Goal: Information Seeking & Learning: Learn about a topic

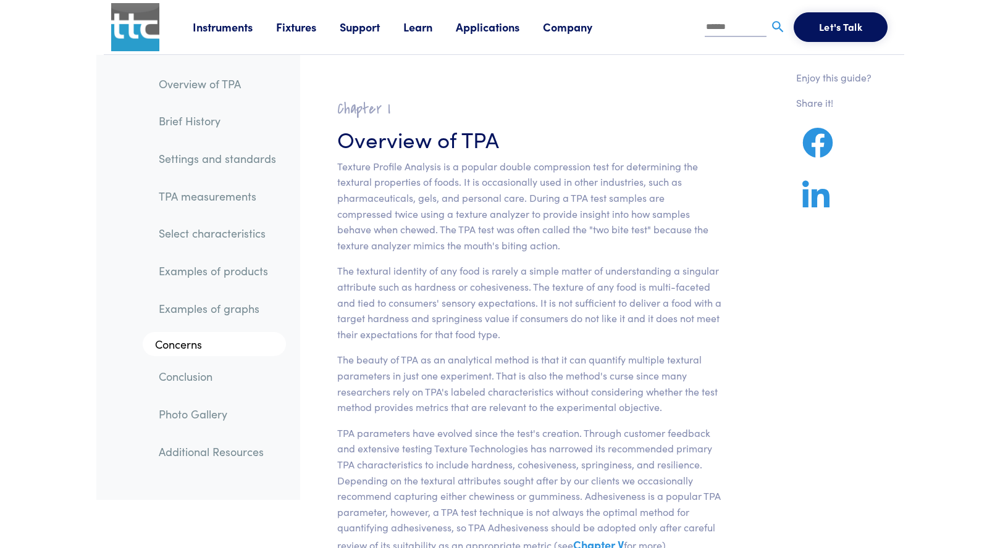
scroll to position [8135, 0]
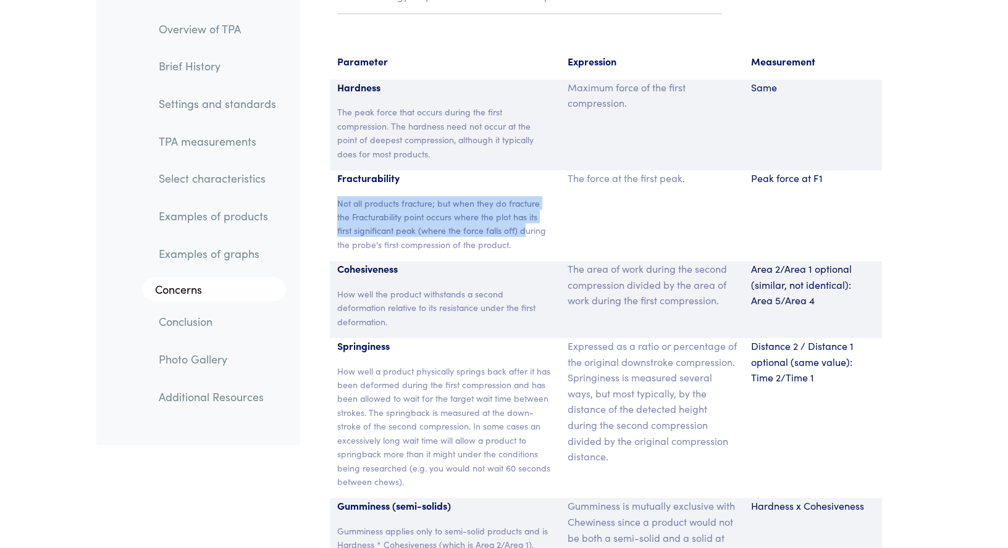
drag, startPoint x: 338, startPoint y: 172, endPoint x: 525, endPoint y: 203, distance: 189.7
click at [525, 203] on p "Not all products fracture; but when they do fracture the Fracturability point o…" at bounding box center [445, 224] width 216 height 56
click at [663, 206] on div "The force at the first peak." at bounding box center [652, 215] width 184 height 91
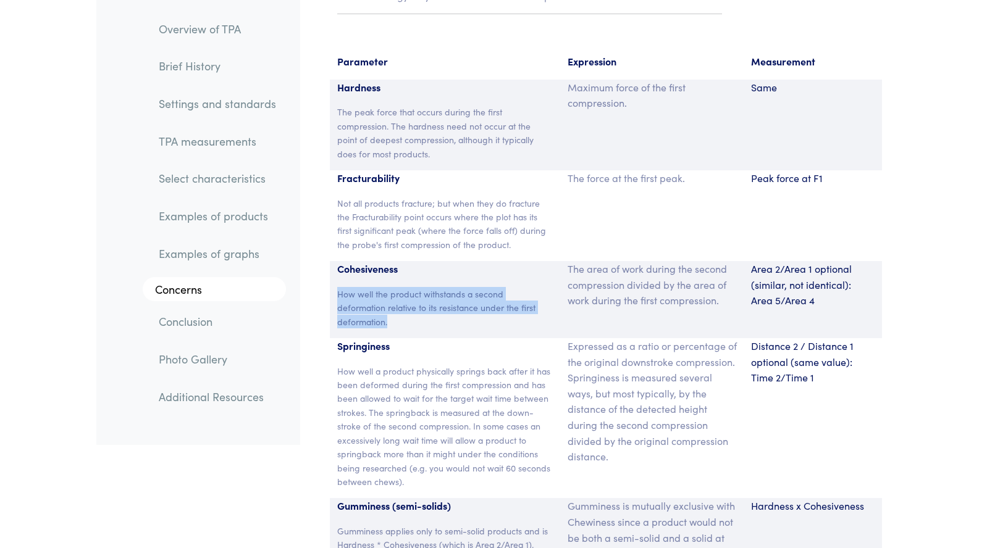
drag, startPoint x: 335, startPoint y: 261, endPoint x: 467, endPoint y: 282, distance: 133.8
click at [495, 283] on div "Cohesiveness How well the product withstands a second deformation relative to i…" at bounding box center [445, 299] width 230 height 77
click at [464, 287] on p "How well the product withstands a second deformation relative to its resistance…" at bounding box center [445, 307] width 216 height 41
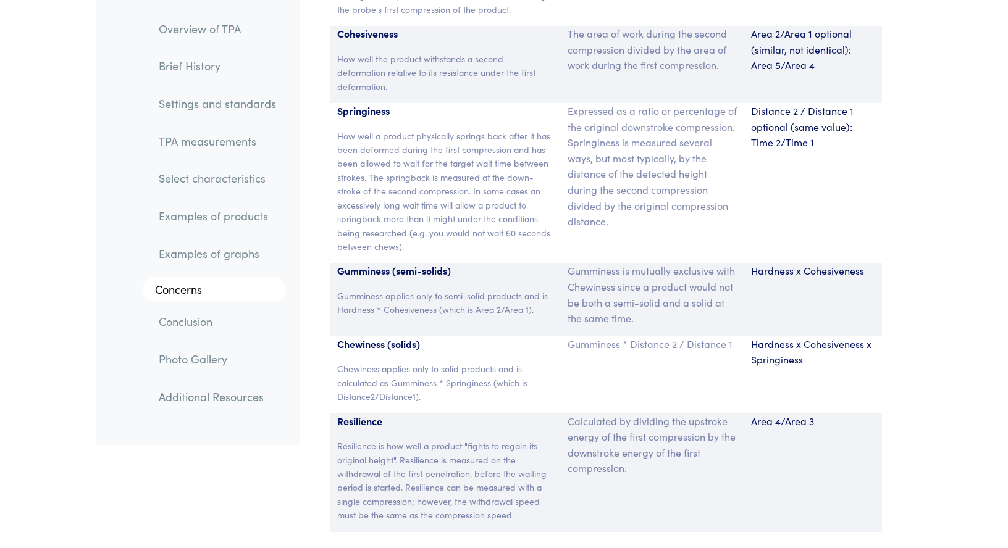
scroll to position [8396, 0]
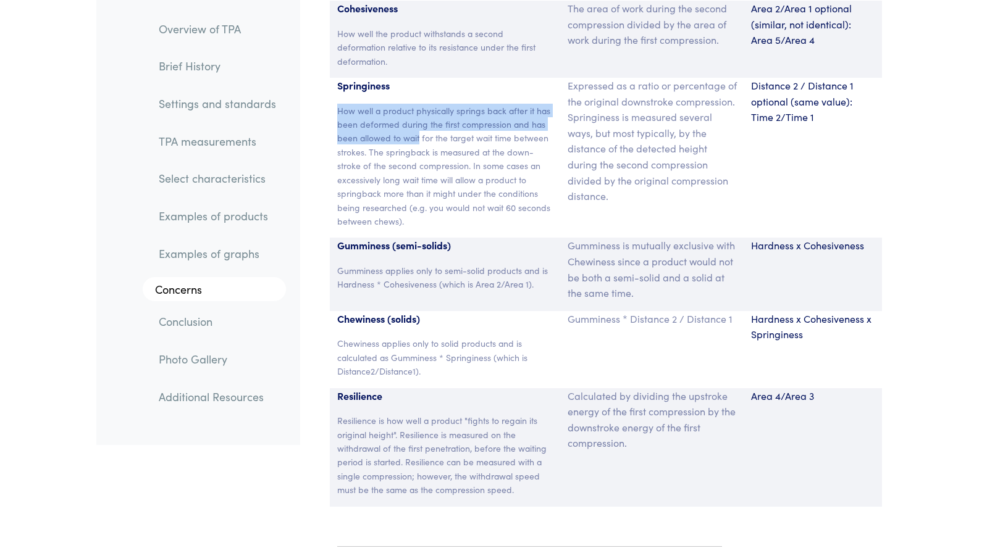
drag, startPoint x: 338, startPoint y: 78, endPoint x: 419, endPoint y: 108, distance: 85.8
click at [419, 108] on p "How well a product physically springs back after it has been deformed during th…" at bounding box center [445, 166] width 216 height 125
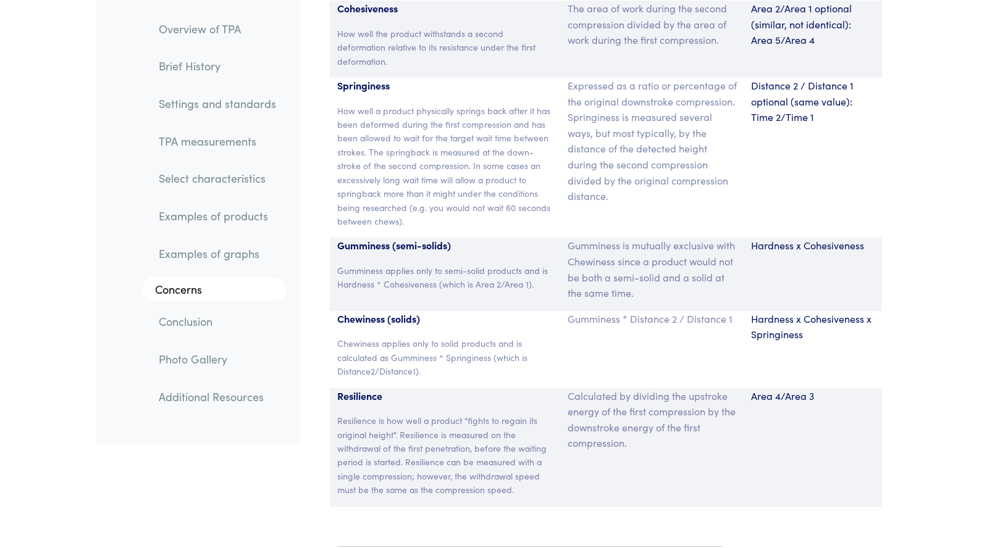
click at [373, 135] on p "How well a product physically springs back after it has been deformed during th…" at bounding box center [445, 166] width 216 height 125
drag, startPoint x: 369, startPoint y: 123, endPoint x: 469, endPoint y: 140, distance: 100.8
click at [469, 140] on p "How well a product physically springs back after it has been deformed during th…" at bounding box center [445, 166] width 216 height 125
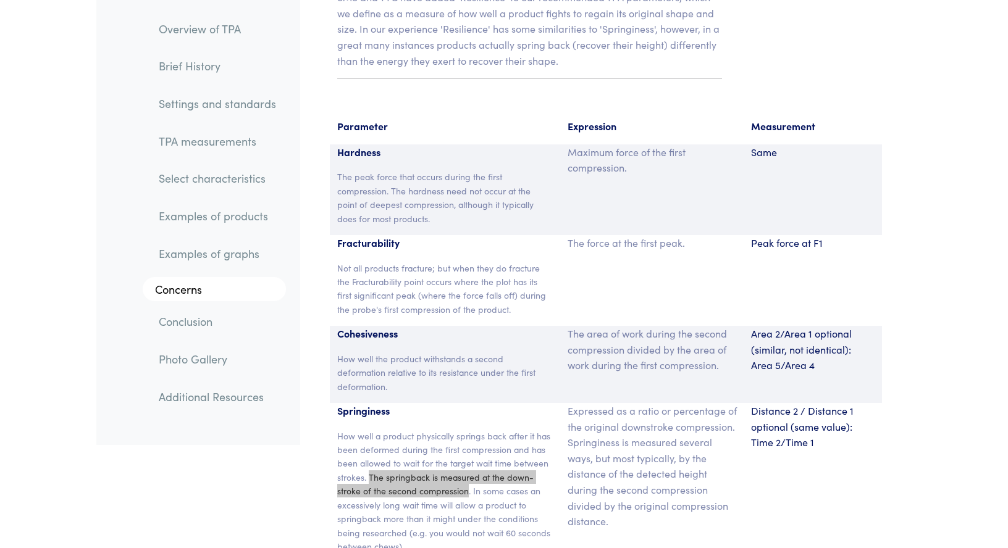
scroll to position [8266, 0]
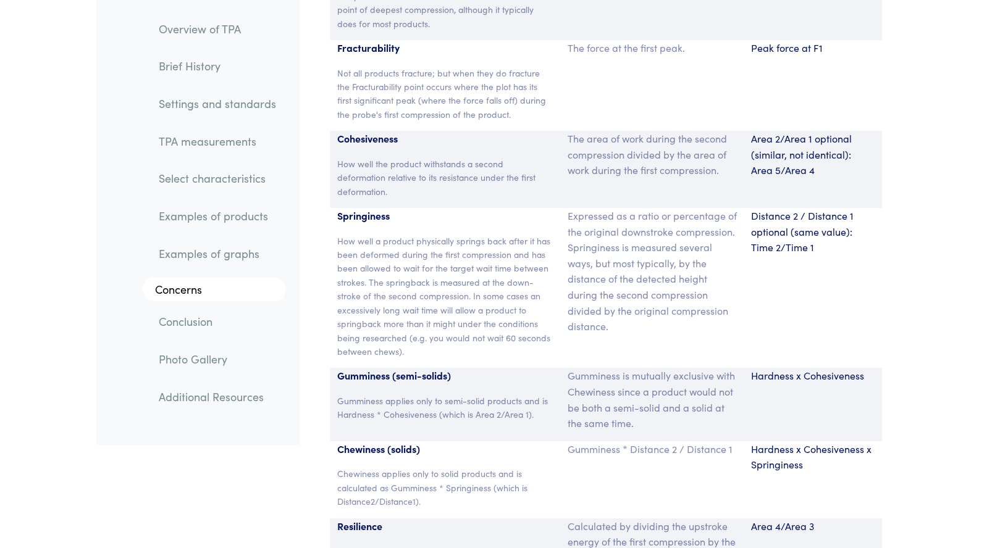
click at [340, 157] on p "How well the product withstands a second deformation relative to its resistance…" at bounding box center [445, 177] width 216 height 41
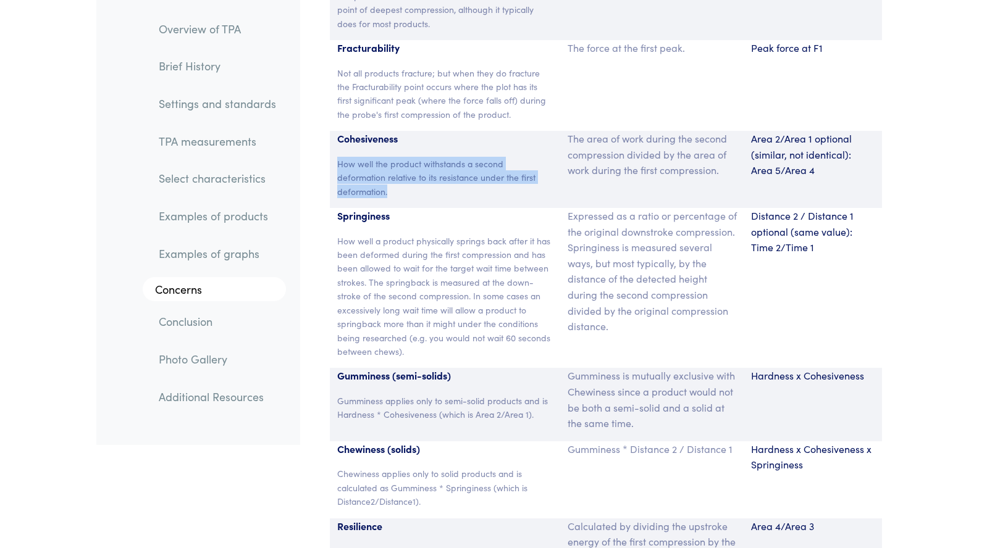
drag, startPoint x: 334, startPoint y: 129, endPoint x: 390, endPoint y: 161, distance: 63.9
click at [390, 161] on div "Cohesiveness How well the product withstands a second deformation relative to i…" at bounding box center [445, 169] width 230 height 77
click at [383, 157] on p "How well the product withstands a second deformation relative to its resistance…" at bounding box center [445, 177] width 216 height 41
drag, startPoint x: 388, startPoint y: 148, endPoint x: 429, endPoint y: 148, distance: 41.4
click at [429, 157] on p "How well the product withstands a second deformation relative to its resistance…" at bounding box center [445, 177] width 216 height 41
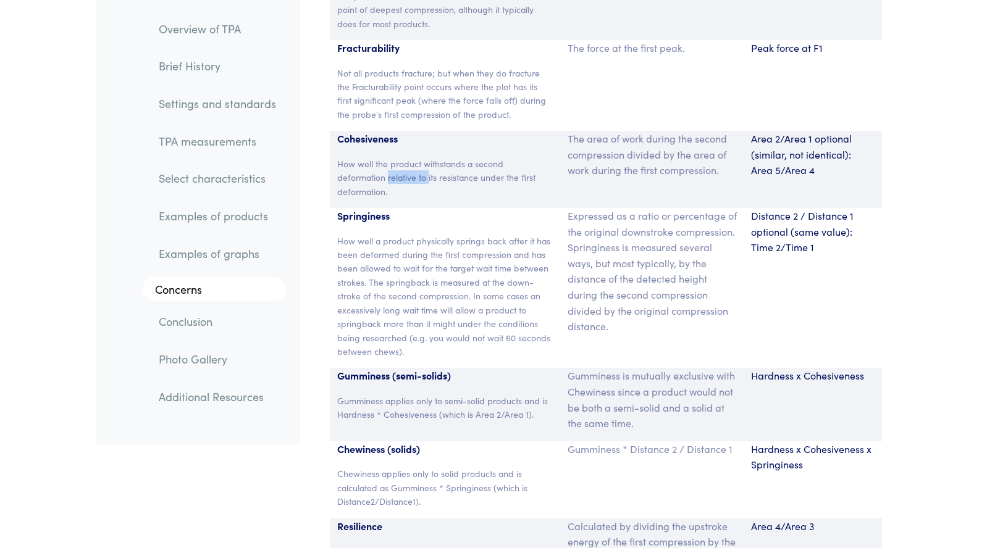
click at [395, 157] on p "How well the product withstands a second deformation relative to its resistance…" at bounding box center [445, 177] width 216 height 41
click at [390, 157] on p "How well the product withstands a second deformation relative to its resistance…" at bounding box center [445, 177] width 216 height 41
drag, startPoint x: 388, startPoint y: 144, endPoint x: 427, endPoint y: 144, distance: 39.5
click at [427, 157] on p "How well the product withstands a second deformation relative to its resistance…" at bounding box center [445, 177] width 216 height 41
click at [438, 171] on div "Cohesiveness How well the product withstands a second deformation relative to i…" at bounding box center [445, 169] width 230 height 77
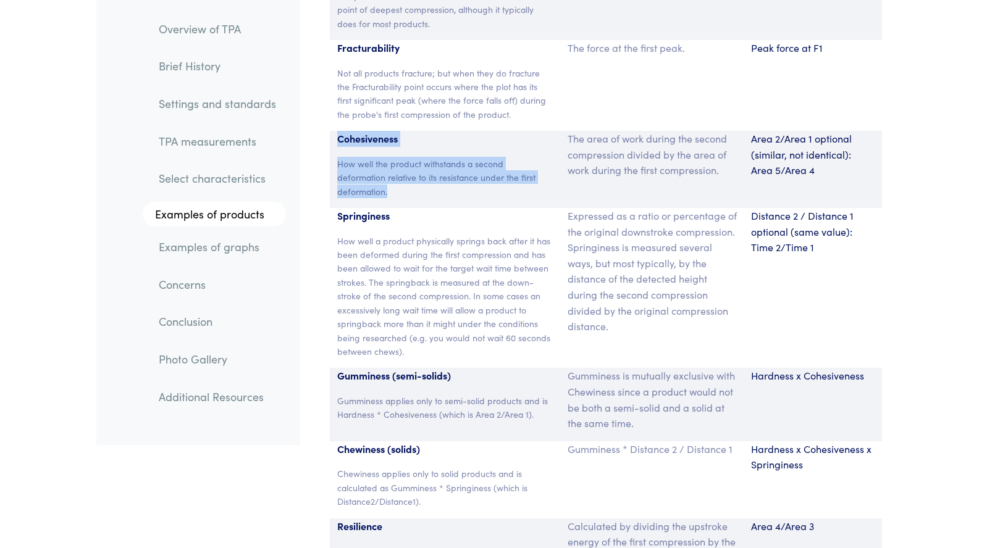
drag, startPoint x: 387, startPoint y: 160, endPoint x: 335, endPoint y: 107, distance: 74.7
click at [335, 131] on div "Cohesiveness How well the product withstands a second deformation relative to i…" at bounding box center [445, 169] width 230 height 77
copy div "Cohesiveness How well the product withstands a second deformation relative to i…"
click at [419, 157] on p "How well the product withstands a second deformation relative to its resistance…" at bounding box center [445, 177] width 216 height 41
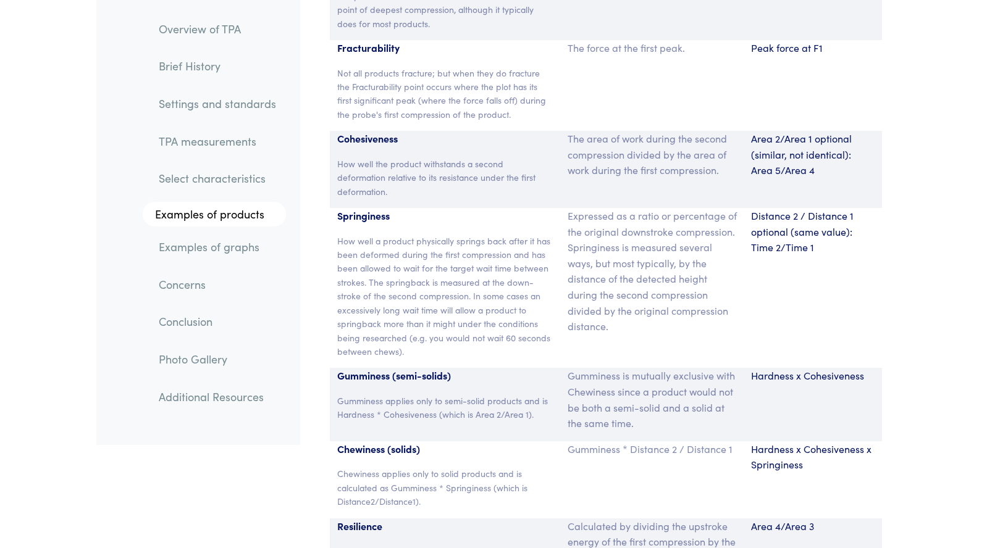
click at [398, 157] on p "How well the product withstands a second deformation relative to its resistance…" at bounding box center [445, 177] width 216 height 41
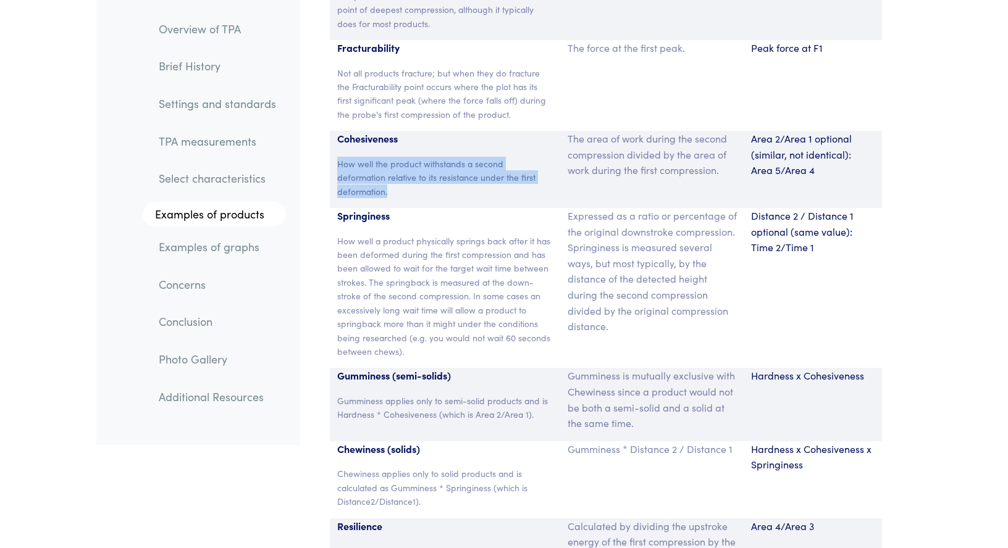
drag, startPoint x: 398, startPoint y: 157, endPoint x: 337, endPoint y: 136, distance: 64.3
click at [337, 157] on p "How well the product withstands a second deformation relative to its resistance…" at bounding box center [445, 177] width 216 height 41
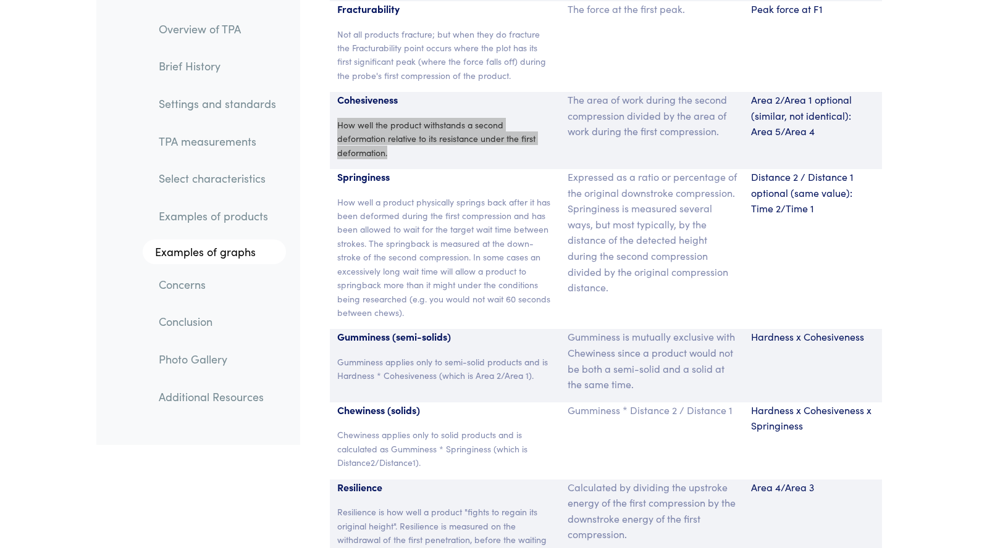
scroll to position [8331, 0]
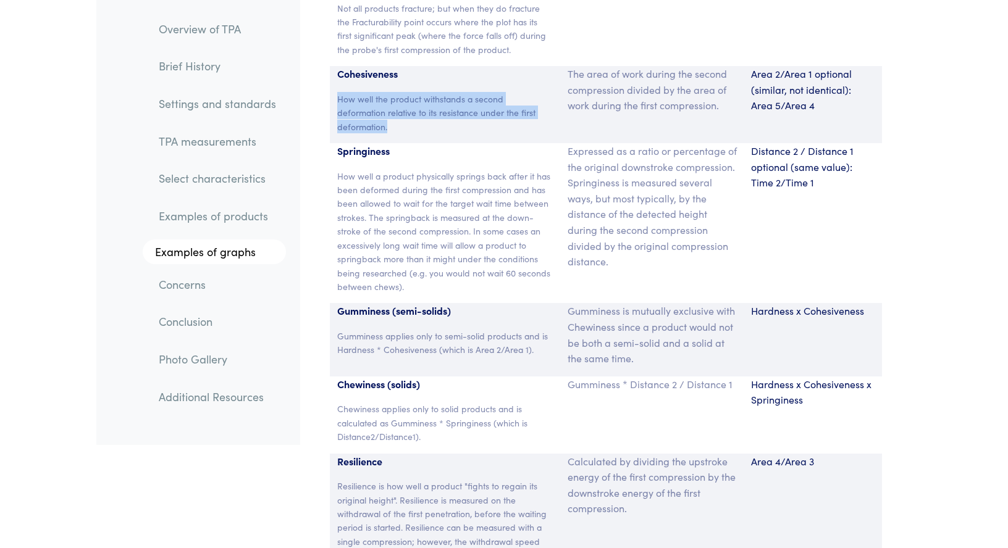
click at [395, 92] on p "How well the product withstands a second deformation relative to its resistance…" at bounding box center [445, 112] width 216 height 41
drag, startPoint x: 388, startPoint y: 79, endPoint x: 425, endPoint y: 80, distance: 37.7
click at [425, 92] on p "How well the product withstands a second deformation relative to its resistance…" at bounding box center [445, 112] width 216 height 41
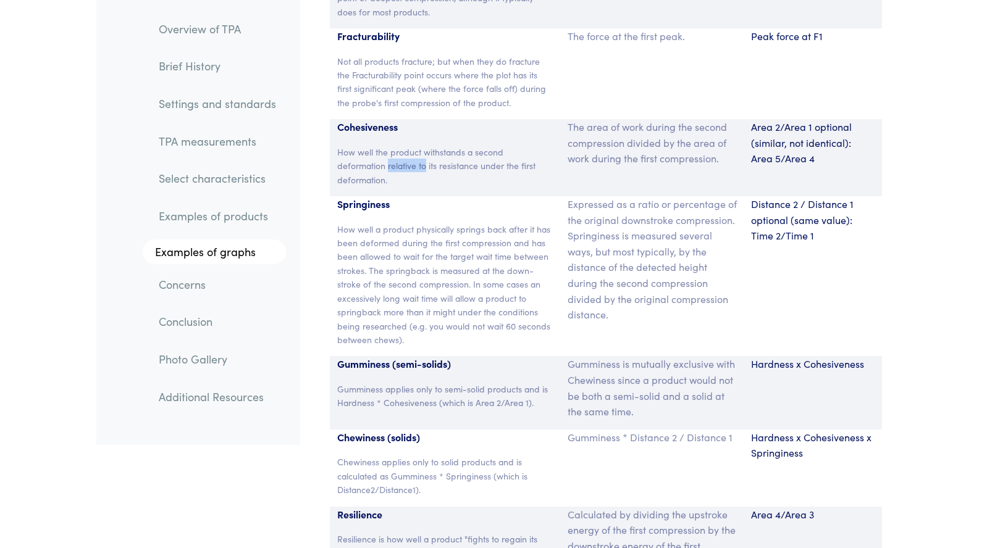
scroll to position [8201, 0]
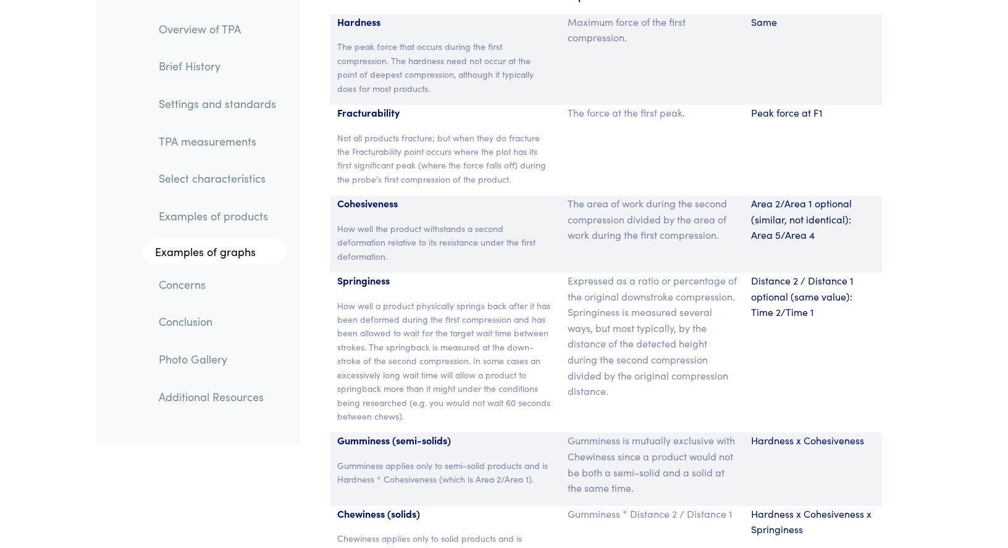
click at [343, 273] on p "Springiness" at bounding box center [445, 281] width 216 height 16
drag, startPoint x: 679, startPoint y: 294, endPoint x: 614, endPoint y: 327, distance: 72.4
click at [614, 327] on p "Expressed as a ratio or percentage of the original downstroke compression. Spri…" at bounding box center [651, 336] width 169 height 127
click at [584, 353] on p "Expressed as a ratio or percentage of the original downstroke compression. Spri…" at bounding box center [651, 336] width 169 height 127
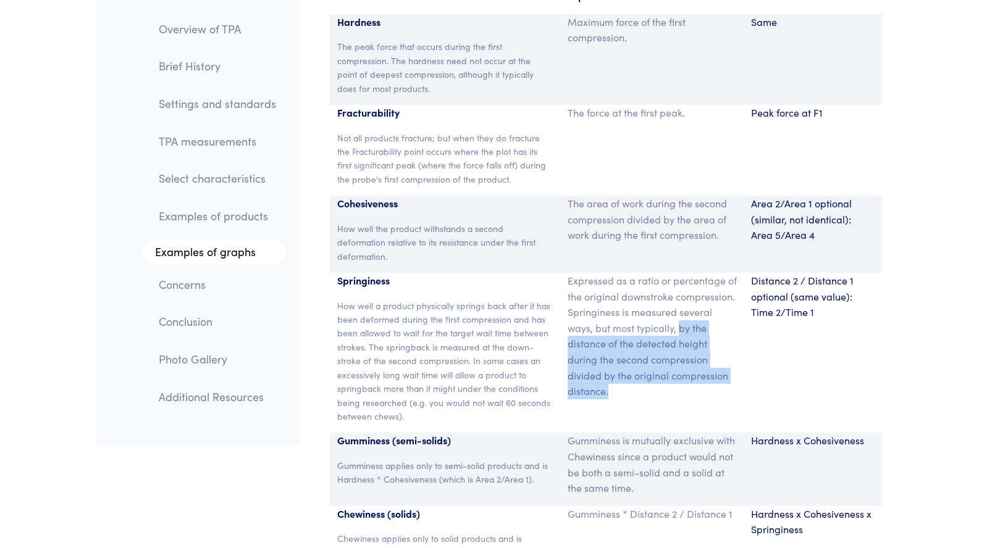
drag, startPoint x: 678, startPoint y: 296, endPoint x: 628, endPoint y: 362, distance: 82.4
click at [628, 362] on p "Expressed as a ratio or percentage of the original downstroke compression. Spri…" at bounding box center [651, 336] width 169 height 127
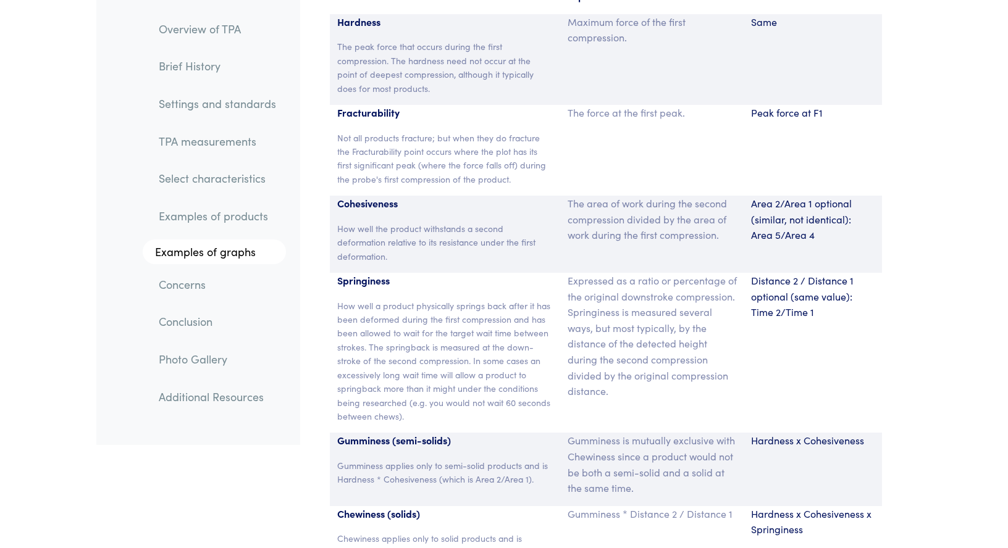
click at [628, 362] on p "Expressed as a ratio or percentage of the original downstroke compression. Spri…" at bounding box center [651, 336] width 169 height 127
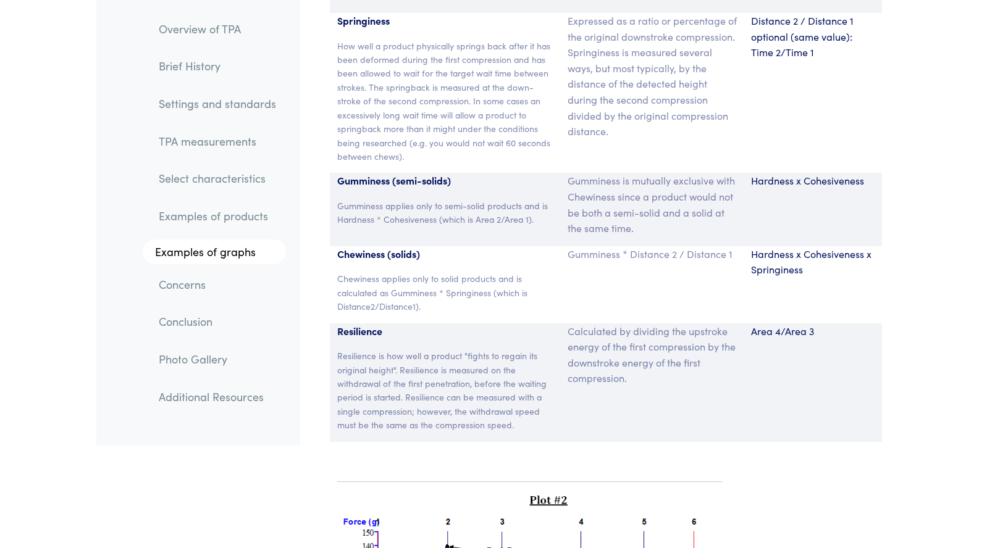
scroll to position [8461, 0]
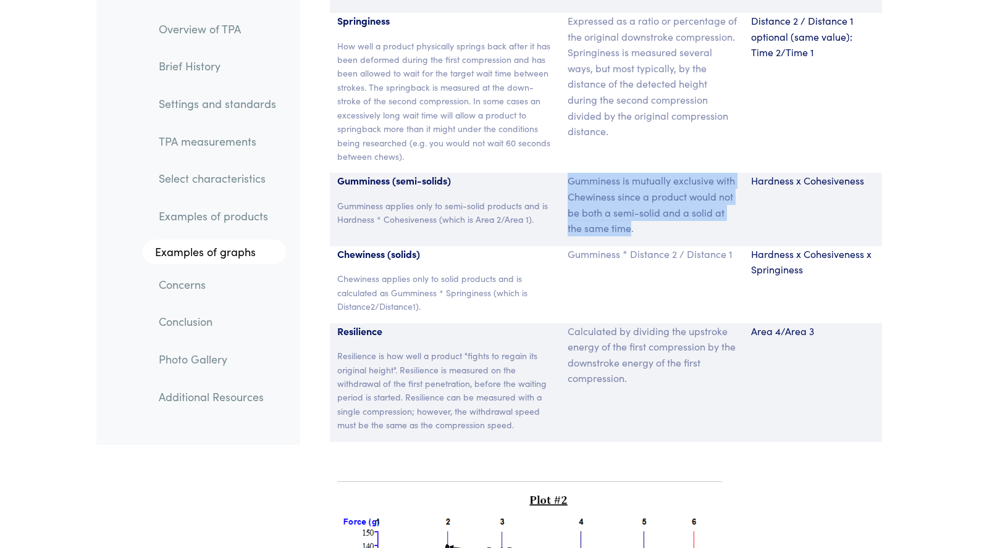
drag, startPoint x: 576, startPoint y: 148, endPoint x: 631, endPoint y: 198, distance: 74.3
click at [631, 198] on p "Gumminess is mutually exclusive with Chewiness since a product would not be bot…" at bounding box center [651, 204] width 169 height 63
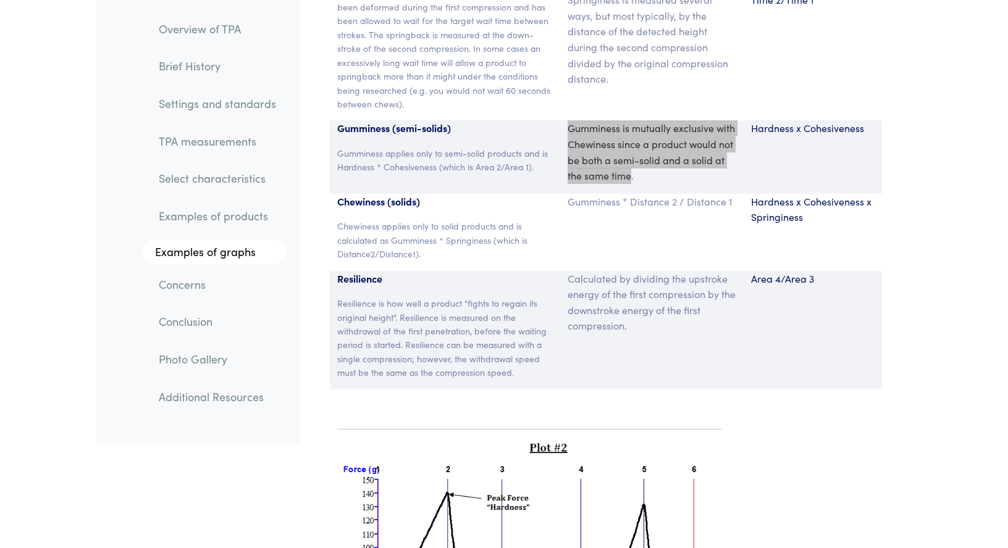
scroll to position [8591, 0]
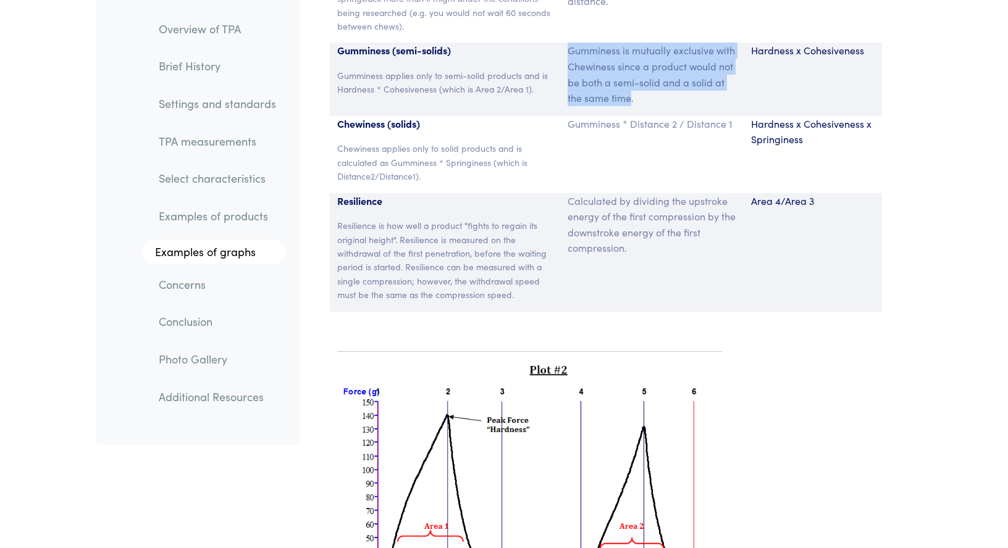
click at [602, 48] on p "Gumminess is mutually exclusive with Chewiness since a product would not be bot…" at bounding box center [651, 74] width 169 height 63
drag, startPoint x: 568, startPoint y: 20, endPoint x: 642, endPoint y: 67, distance: 88.0
click at [642, 67] on p "Gumminess is mutually exclusive with Chewiness since a product would not be bot…" at bounding box center [651, 74] width 169 height 63
click at [584, 52] on p "Gumminess is mutually exclusive with Chewiness since a product would not be bot…" at bounding box center [651, 74] width 169 height 63
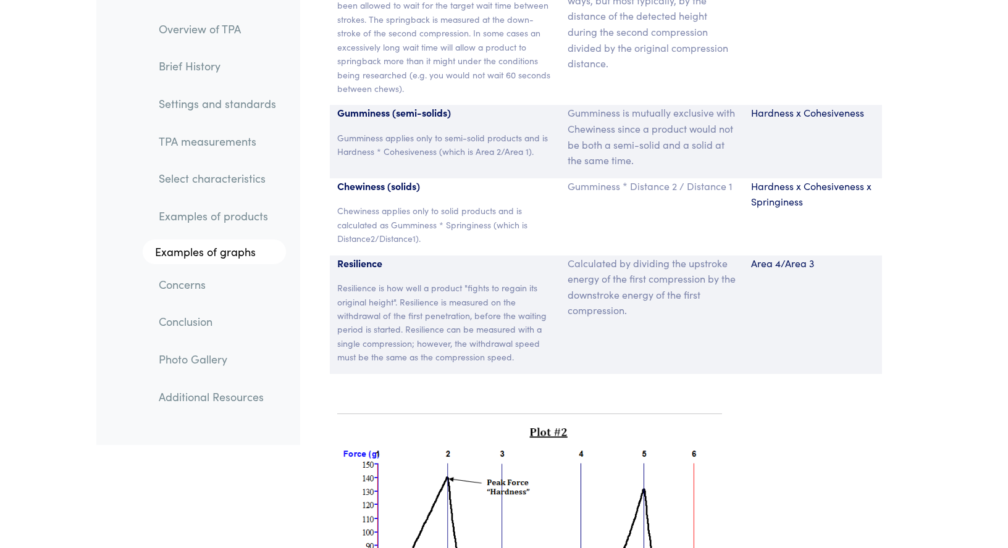
scroll to position [8526, 0]
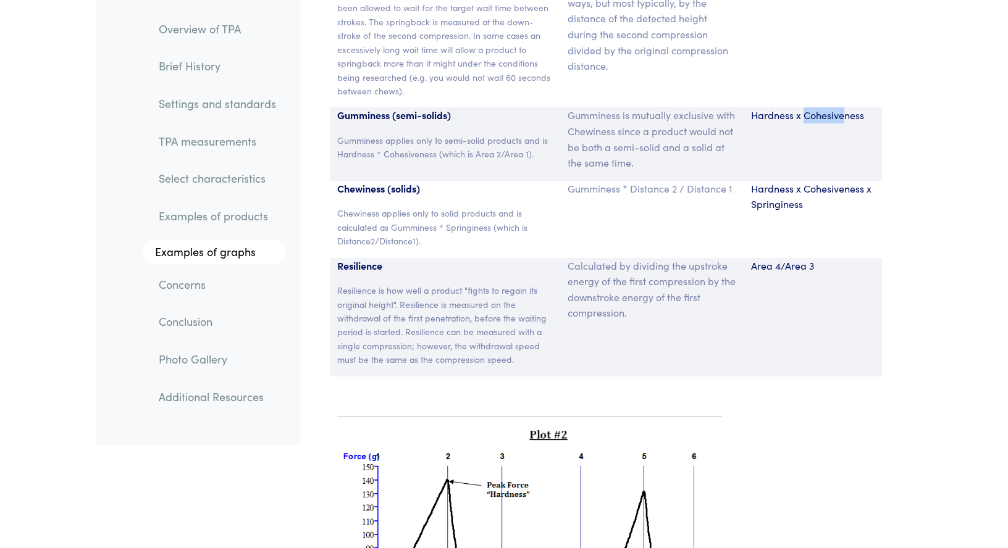
drag, startPoint x: 804, startPoint y: 83, endPoint x: 843, endPoint y: 80, distance: 39.6
click at [843, 107] on p "Hardness x Cohesiveness" at bounding box center [812, 115] width 123 height 16
click at [686, 111] on p "Gumminess is mutually exclusive with Chewiness since a product would not be bot…" at bounding box center [651, 138] width 169 height 63
drag, startPoint x: 338, startPoint y: 180, endPoint x: 448, endPoint y: 195, distance: 111.5
click at [448, 206] on p "Chewiness applies only to solid products and is calculated as Gumminess * Sprin…" at bounding box center [445, 226] width 216 height 41
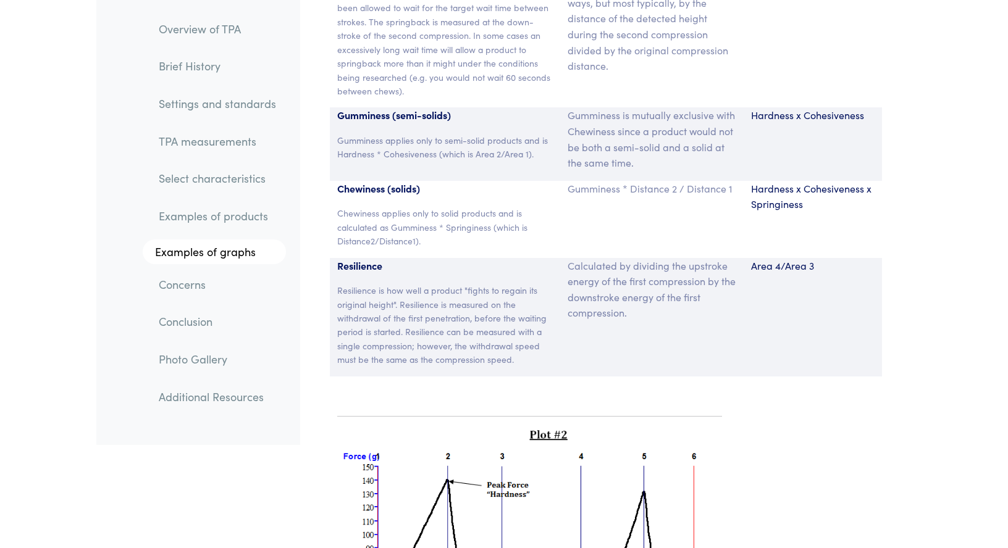
click at [446, 214] on p "Chewiness applies only to solid products and is calculated as Gumminess * Sprin…" at bounding box center [445, 226] width 216 height 41
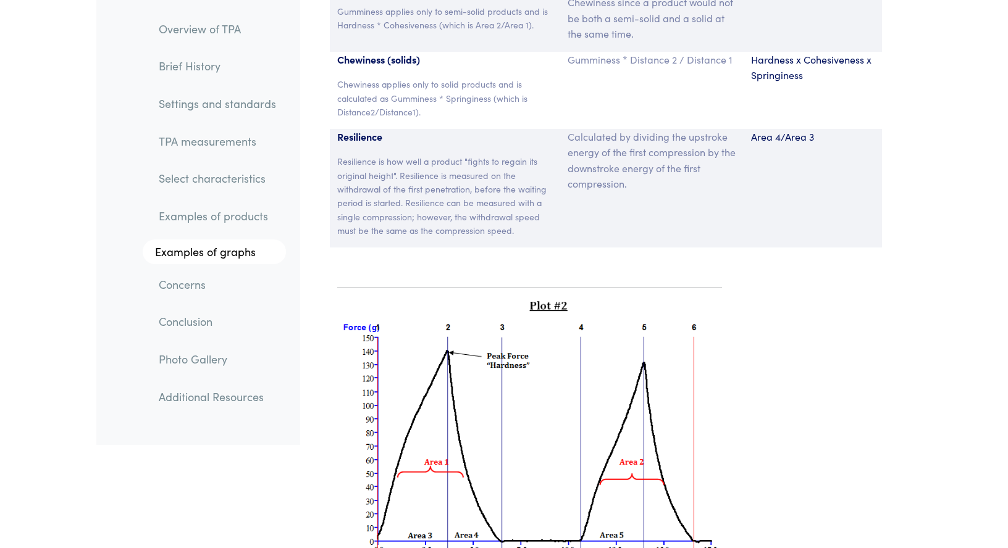
scroll to position [8656, 0]
drag, startPoint x: 338, startPoint y: 130, endPoint x: 354, endPoint y: 127, distance: 15.6
click at [354, 154] on p "Resilience is how well a product "fights to regain its original height". Resili…" at bounding box center [445, 195] width 216 height 83
click at [351, 156] on p "Resilience is how well a product "fights to regain its original height". Resili…" at bounding box center [445, 195] width 216 height 83
drag, startPoint x: 338, startPoint y: 106, endPoint x: 355, endPoint y: 104, distance: 17.4
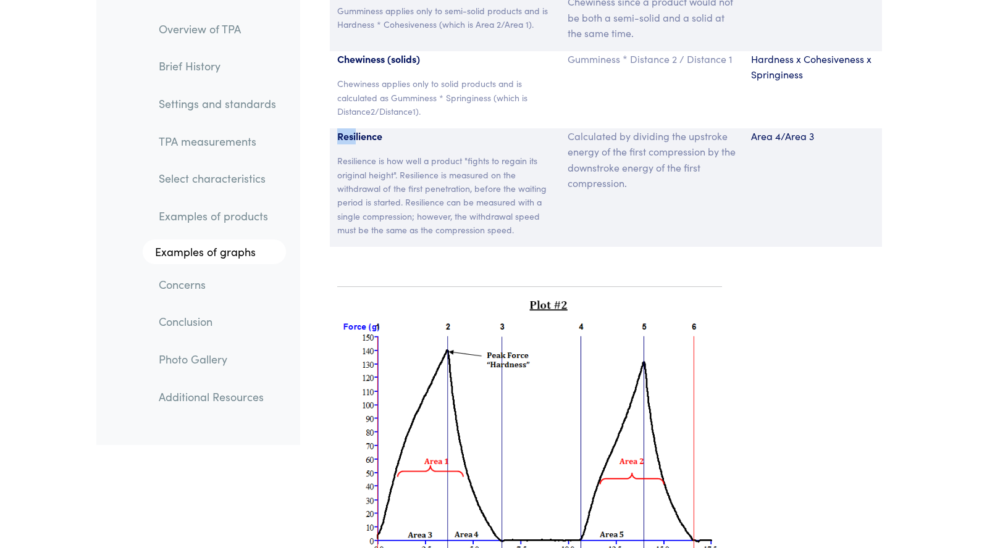
click at [355, 128] on p "Resilience" at bounding box center [445, 136] width 216 height 16
click at [350, 154] on p "Resilience is how well a product "fights to regain its original height". Resili…" at bounding box center [445, 195] width 216 height 83
drag, startPoint x: 337, startPoint y: 129, endPoint x: 398, endPoint y: 140, distance: 62.0
click at [398, 140] on div "Resilience Resilience is how well a product "fights to regain its original heig…" at bounding box center [445, 187] width 230 height 119
click at [376, 193] on p "Resilience is how well a product "fights to regain its original height". Resili…" at bounding box center [445, 195] width 216 height 83
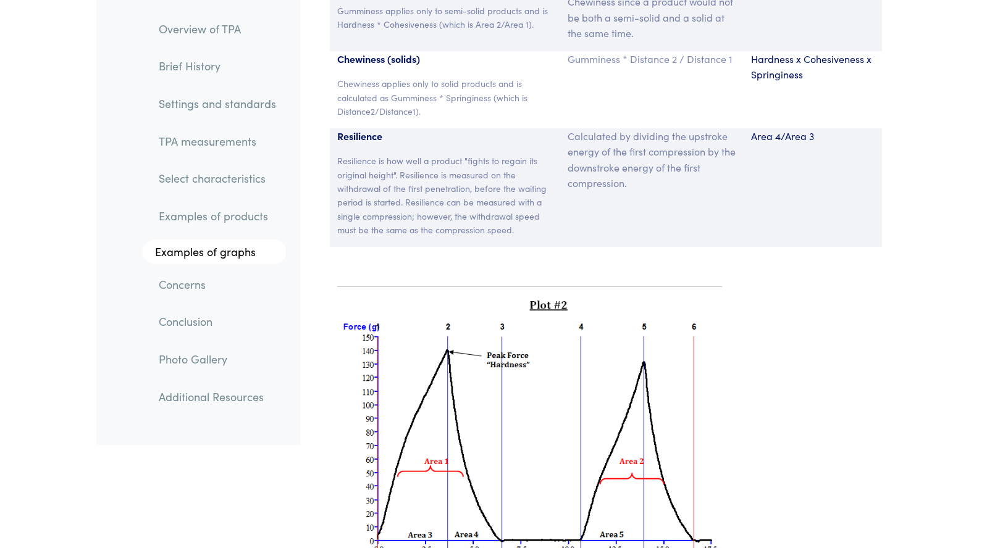
scroll to position [8721, 0]
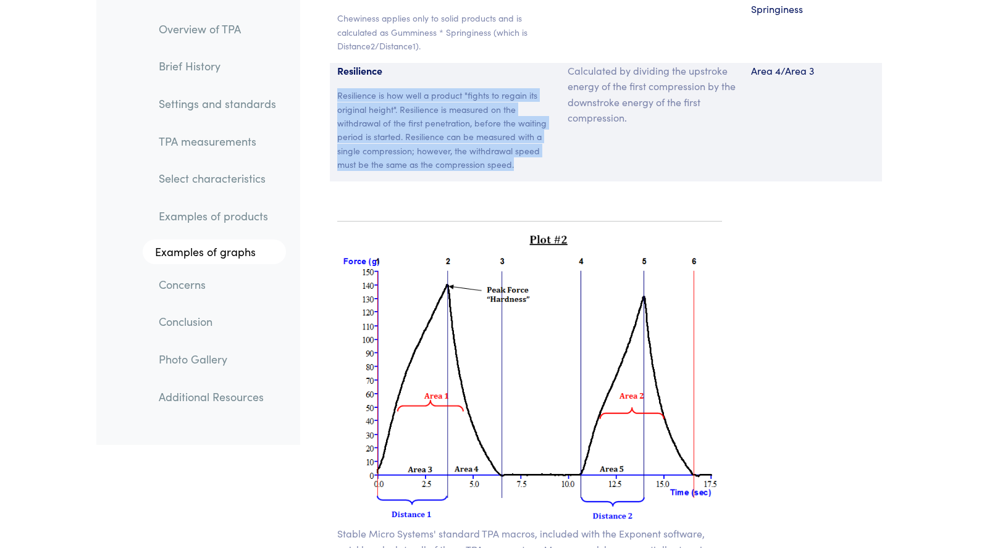
drag, startPoint x: 333, startPoint y: 62, endPoint x: 519, endPoint y: 130, distance: 198.1
click at [519, 130] on div "Resilience Resilience is how well a product "fights to regain its original heig…" at bounding box center [445, 122] width 230 height 119
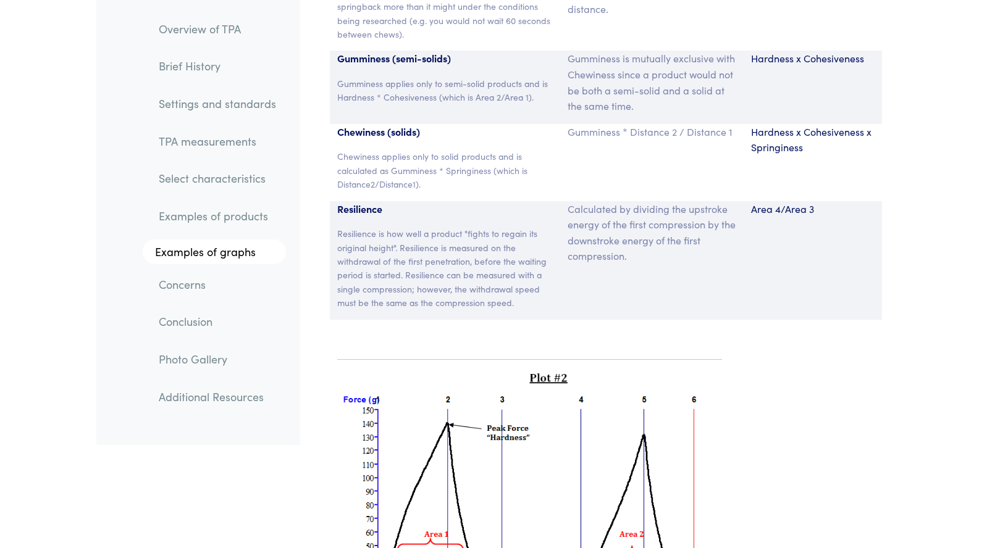
scroll to position [8258, 0]
